Goal: Task Accomplishment & Management: Complete application form

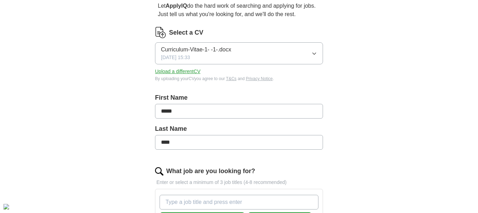
scroll to position [72, 0]
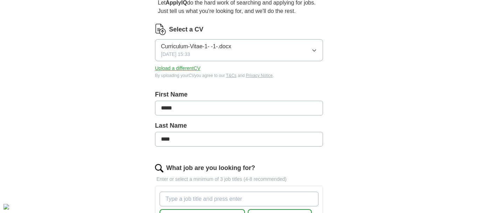
click at [179, 71] on button "Upload a different CV" at bounding box center [177, 68] width 45 height 7
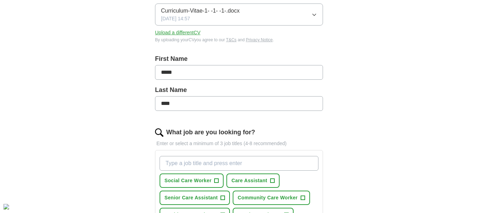
scroll to position [108, 0]
click at [270, 181] on button "Care Assistant +" at bounding box center [252, 180] width 53 height 14
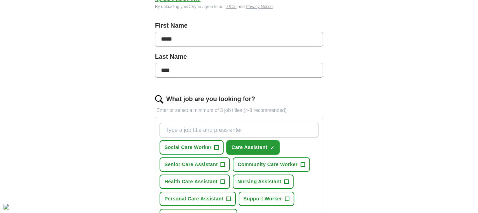
scroll to position [145, 0]
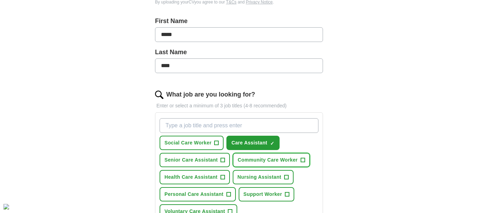
click at [301, 160] on span "+" at bounding box center [303, 160] width 4 height 6
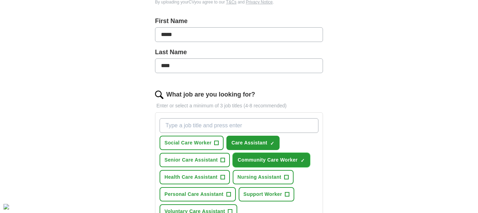
click at [0, 0] on span "×" at bounding box center [0, 0] width 0 height 0
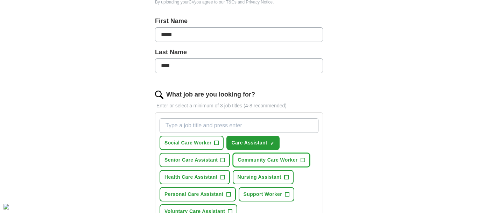
click at [302, 159] on span "+" at bounding box center [303, 160] width 4 height 6
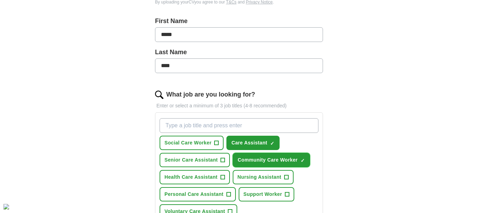
click at [0, 0] on span "×" at bounding box center [0, 0] width 0 height 0
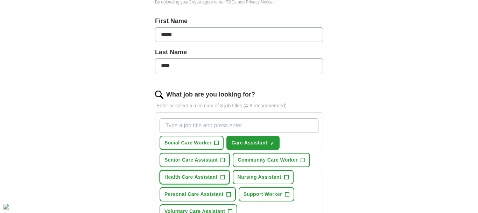
click at [223, 178] on span "+" at bounding box center [222, 178] width 4 height 6
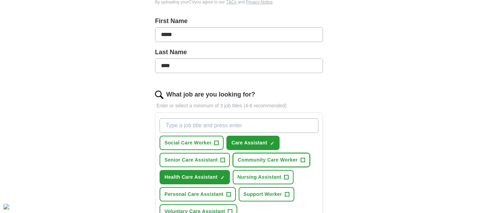
click at [303, 162] on span "+" at bounding box center [303, 160] width 4 height 6
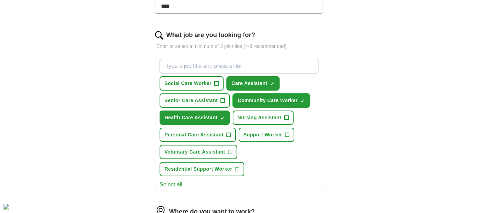
scroll to position [205, 0]
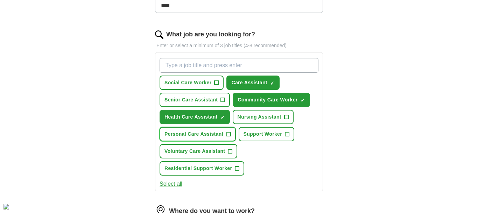
click at [228, 136] on span "+" at bounding box center [228, 135] width 4 height 6
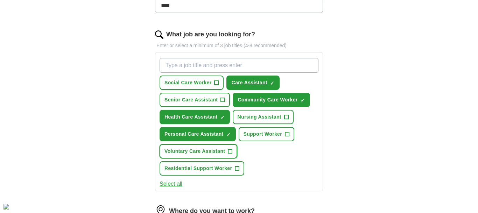
click at [231, 150] on span "+" at bounding box center [230, 152] width 4 height 6
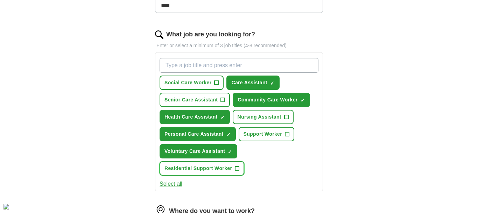
click at [238, 170] on span "+" at bounding box center [237, 169] width 4 height 6
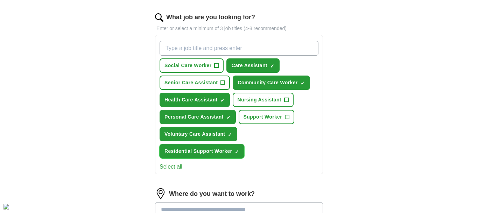
scroll to position [223, 0]
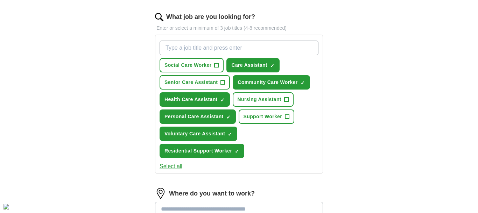
click at [169, 169] on button "Select all" at bounding box center [171, 166] width 23 height 8
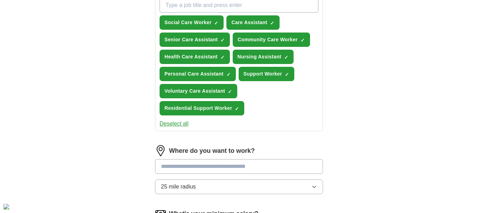
scroll to position [273, 0]
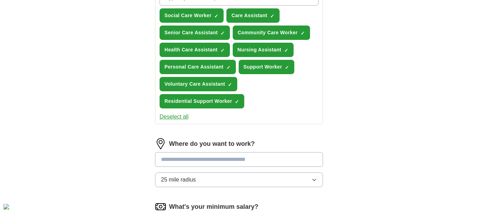
click at [186, 162] on input at bounding box center [239, 159] width 168 height 15
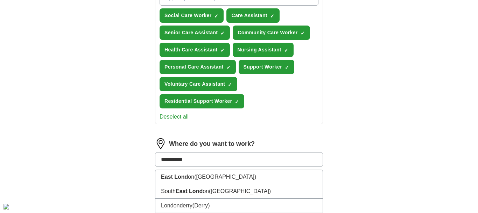
type input "**********"
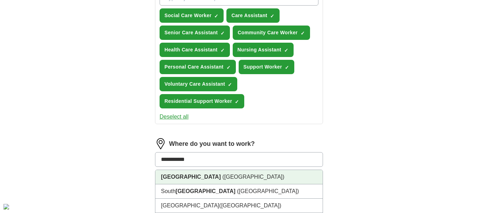
click at [190, 175] on strong "East London" at bounding box center [191, 177] width 60 height 6
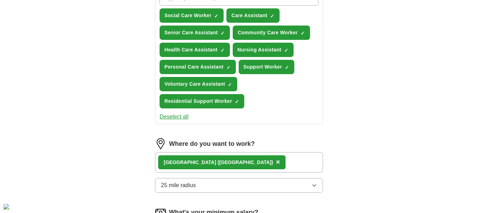
click at [312, 186] on icon "button" at bounding box center [314, 186] width 6 height 6
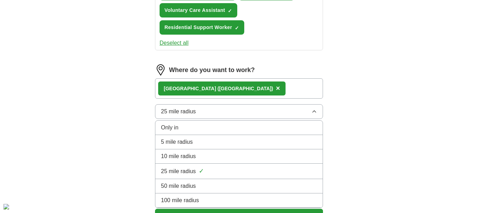
scroll to position [349, 0]
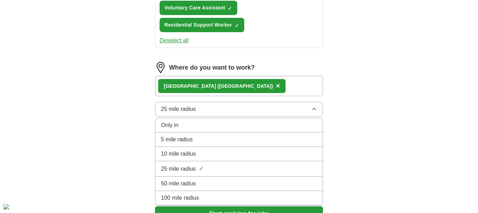
click at [298, 140] on div "5 mile radius" at bounding box center [239, 139] width 156 height 8
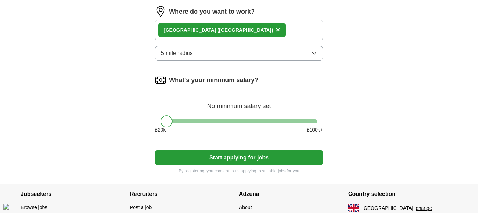
scroll to position [408, 0]
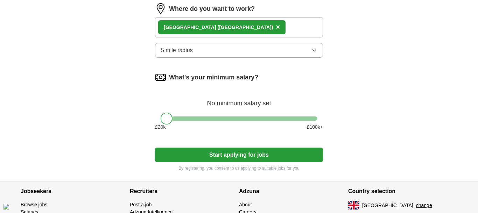
click at [260, 155] on button "Start applying for jobs" at bounding box center [239, 155] width 168 height 15
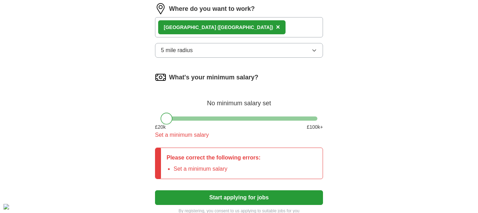
click at [164, 118] on div at bounding box center [167, 119] width 12 height 12
click at [170, 118] on div at bounding box center [167, 119] width 12 height 12
click at [171, 138] on div "Set a minimum salary" at bounding box center [239, 135] width 168 height 8
click at [231, 82] on label "What's your minimum salary?" at bounding box center [213, 77] width 89 height 9
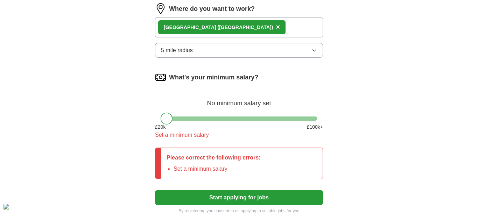
click at [238, 73] on label "What's your minimum salary?" at bounding box center [213, 77] width 89 height 9
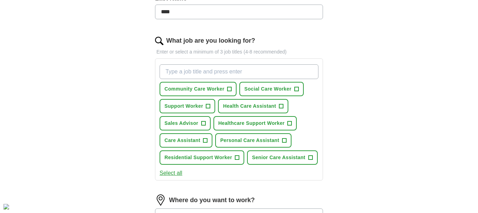
scroll to position [199, 0]
click at [162, 177] on button "Select all" at bounding box center [171, 173] width 23 height 8
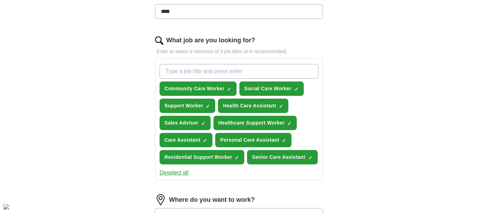
click at [197, 75] on input "What job are you looking for?" at bounding box center [239, 71] width 159 height 15
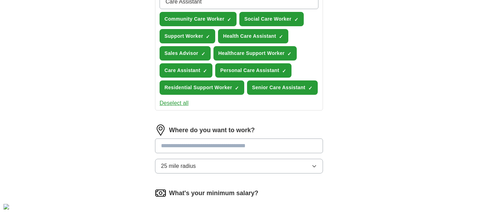
scroll to position [278, 0]
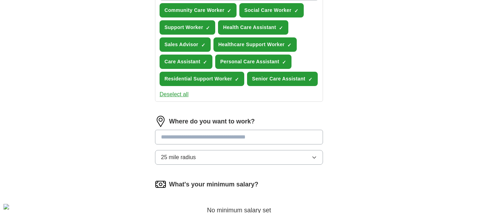
type input "Care Assistant"
click at [235, 145] on input at bounding box center [239, 137] width 168 height 15
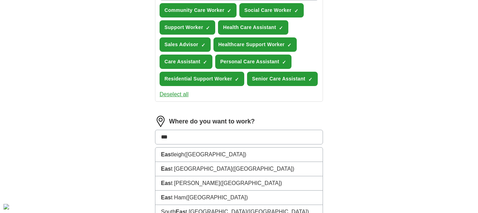
type input "****"
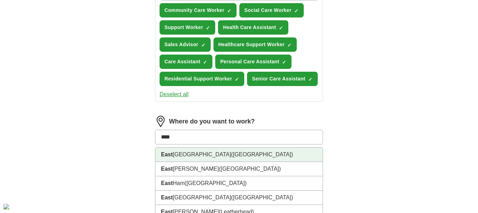
click at [231, 157] on span "([GEOGRAPHIC_DATA])" at bounding box center [262, 155] width 62 height 6
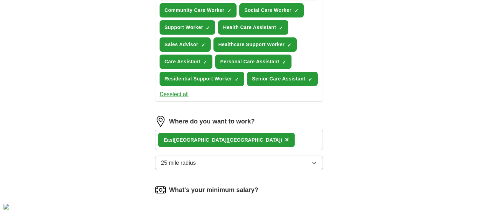
click at [314, 164] on icon "button" at bounding box center [313, 163] width 3 height 2
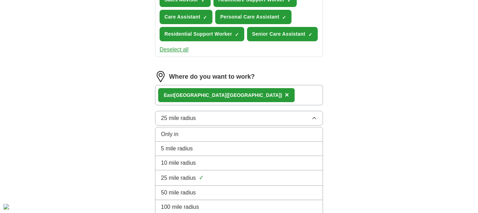
scroll to position [323, 0]
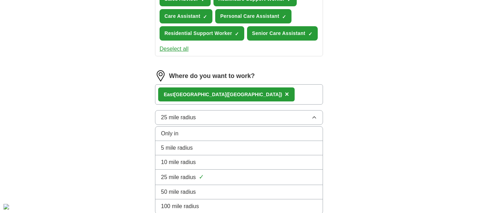
click at [300, 152] on div "5 mile radius" at bounding box center [239, 148] width 156 height 8
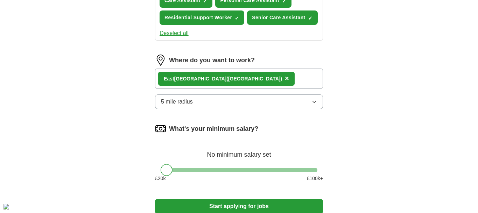
scroll to position [359, 0]
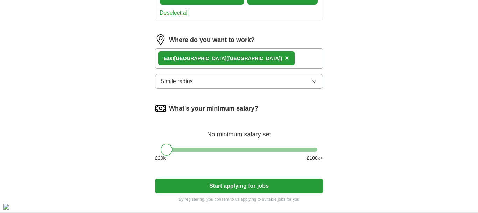
click at [314, 84] on icon "button" at bounding box center [314, 82] width 6 height 6
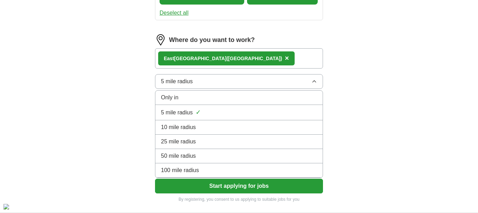
click at [272, 132] on div "10 mile radius" at bounding box center [239, 127] width 156 height 8
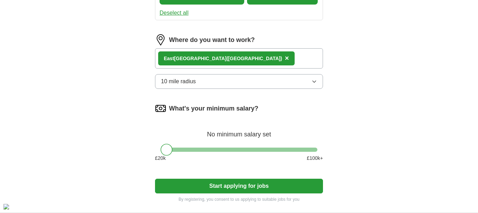
click at [313, 83] on icon "button" at bounding box center [313, 82] width 3 height 2
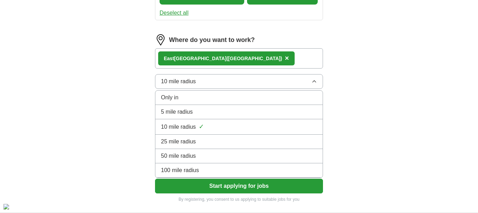
click at [299, 105] on li "Only in" at bounding box center [238, 98] width 167 height 14
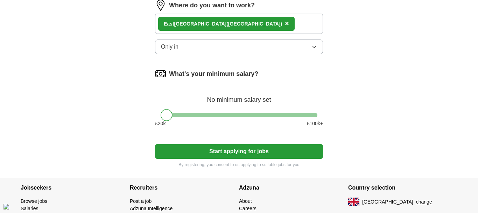
scroll to position [398, 0]
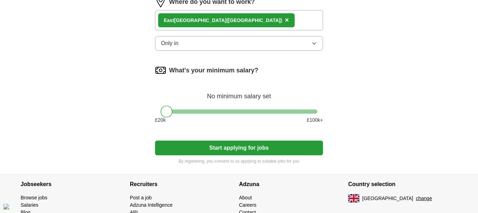
click at [231, 155] on button "Start applying for jobs" at bounding box center [239, 148] width 168 height 15
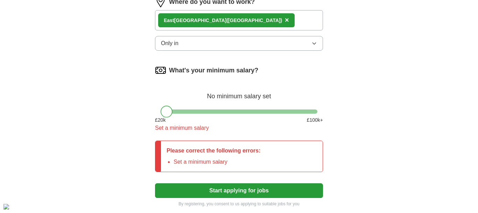
click at [170, 118] on div at bounding box center [167, 112] width 12 height 12
click at [168, 118] on div at bounding box center [167, 112] width 12 height 12
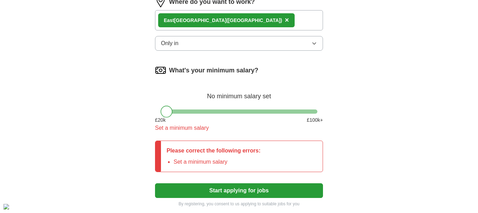
click at [168, 118] on div at bounding box center [167, 112] width 12 height 12
click at [251, 198] on button "Start applying for jobs" at bounding box center [239, 190] width 168 height 15
click at [300, 30] on div "[GEOGRAPHIC_DATA] ([GEOGRAPHIC_DATA]) ×" at bounding box center [239, 20] width 168 height 20
click at [299, 30] on div "[GEOGRAPHIC_DATA] ([GEOGRAPHIC_DATA]) ×" at bounding box center [239, 20] width 168 height 20
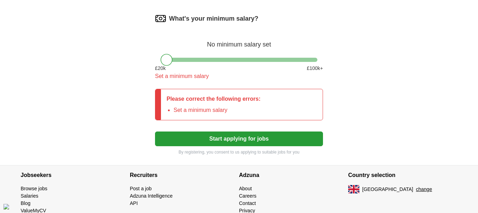
scroll to position [450, 0]
